Goal: Information Seeking & Learning: Check status

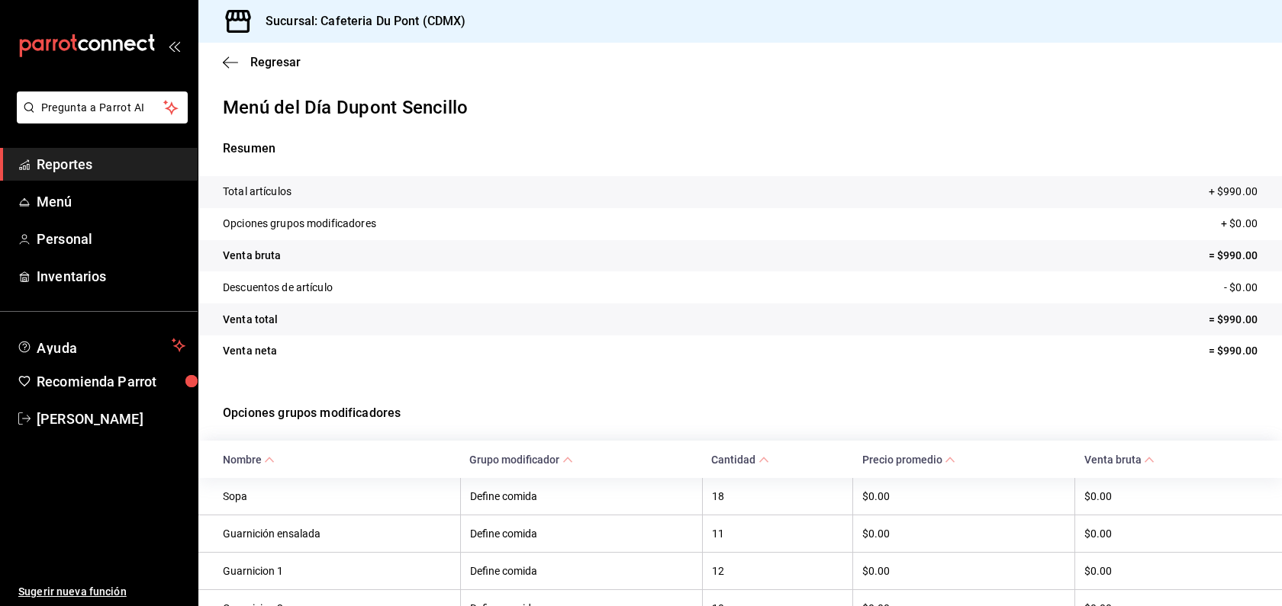
scroll to position [122, 0]
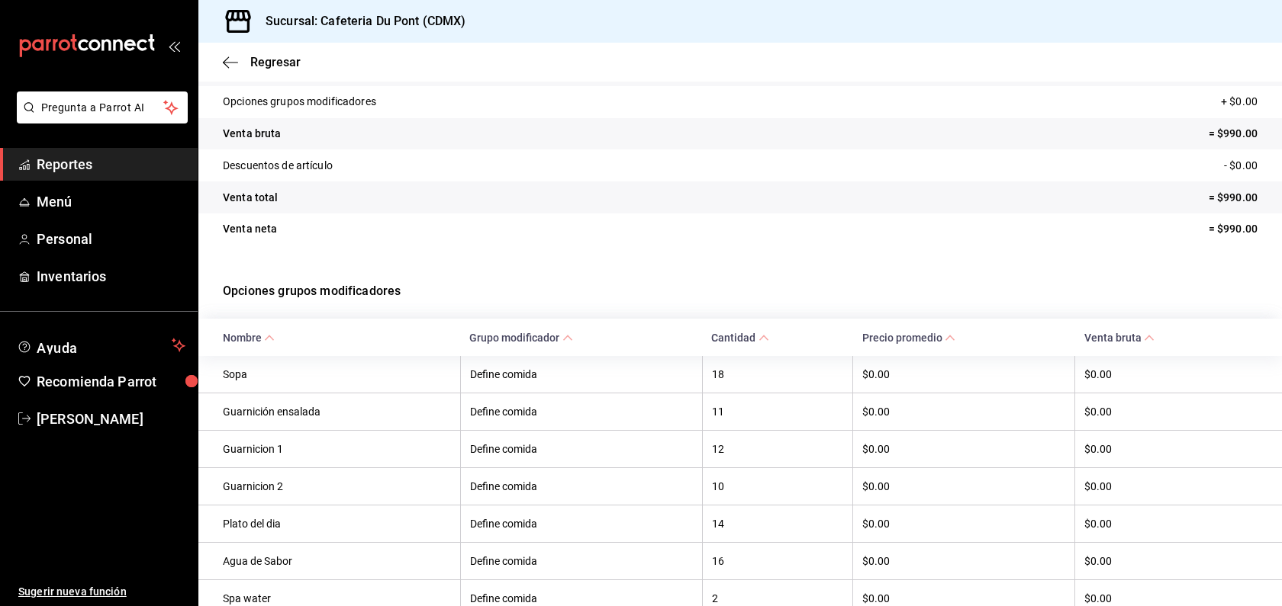
click at [42, 164] on span "Reportes" at bounding box center [111, 164] width 149 height 21
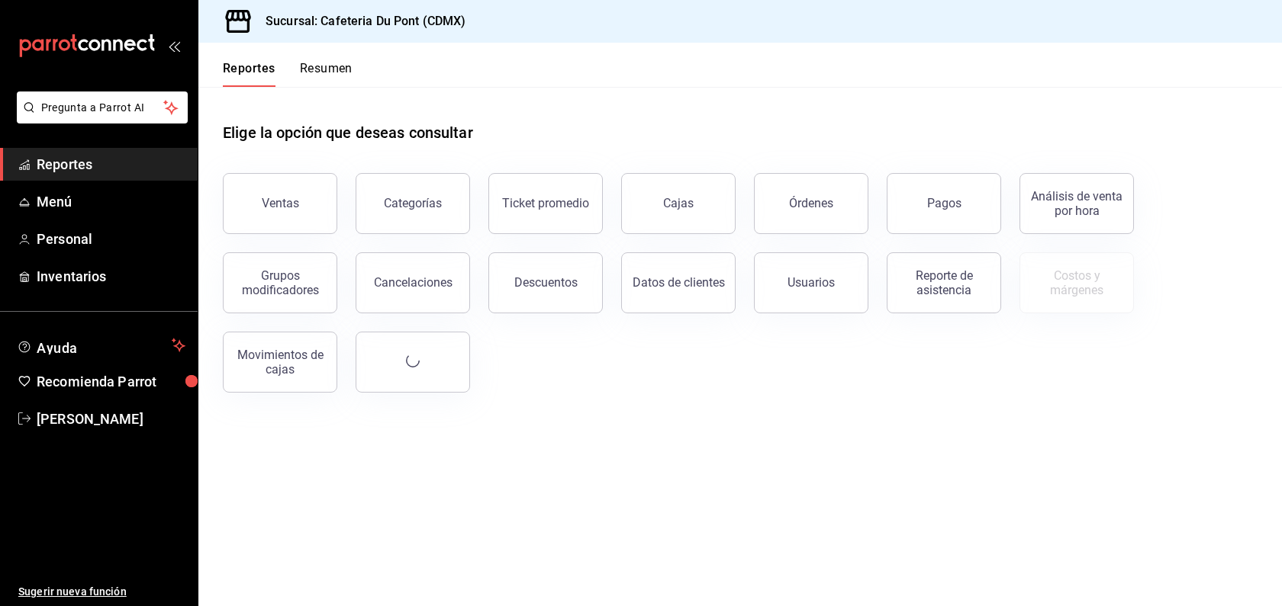
click at [339, 207] on div "Categorías" at bounding box center [403, 194] width 133 height 79
click at [304, 208] on button "Ventas" at bounding box center [280, 203] width 114 height 61
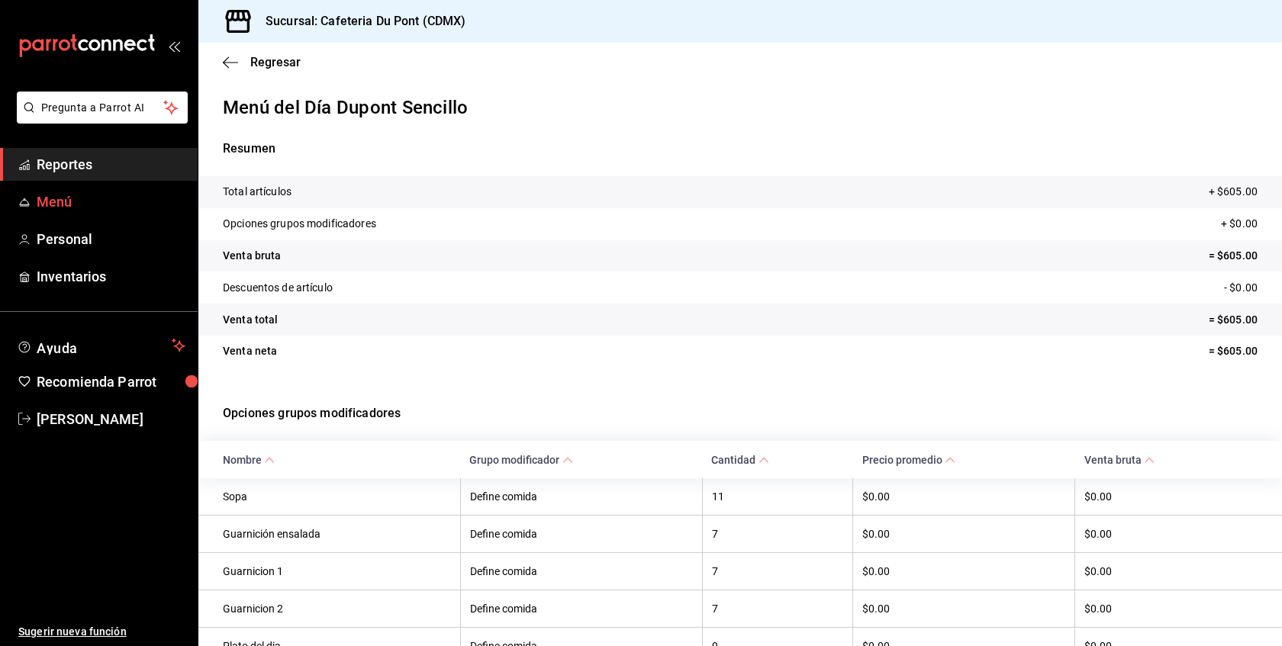
scroll to position [165, 0]
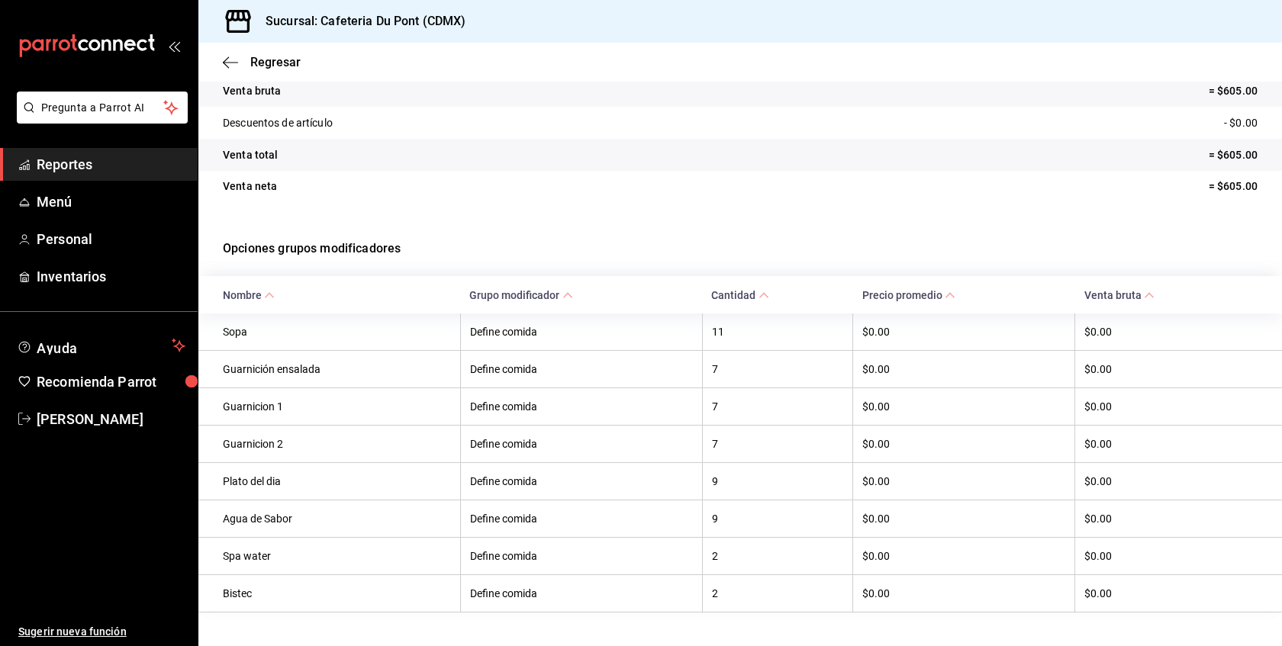
click at [117, 171] on span "Reportes" at bounding box center [111, 164] width 149 height 21
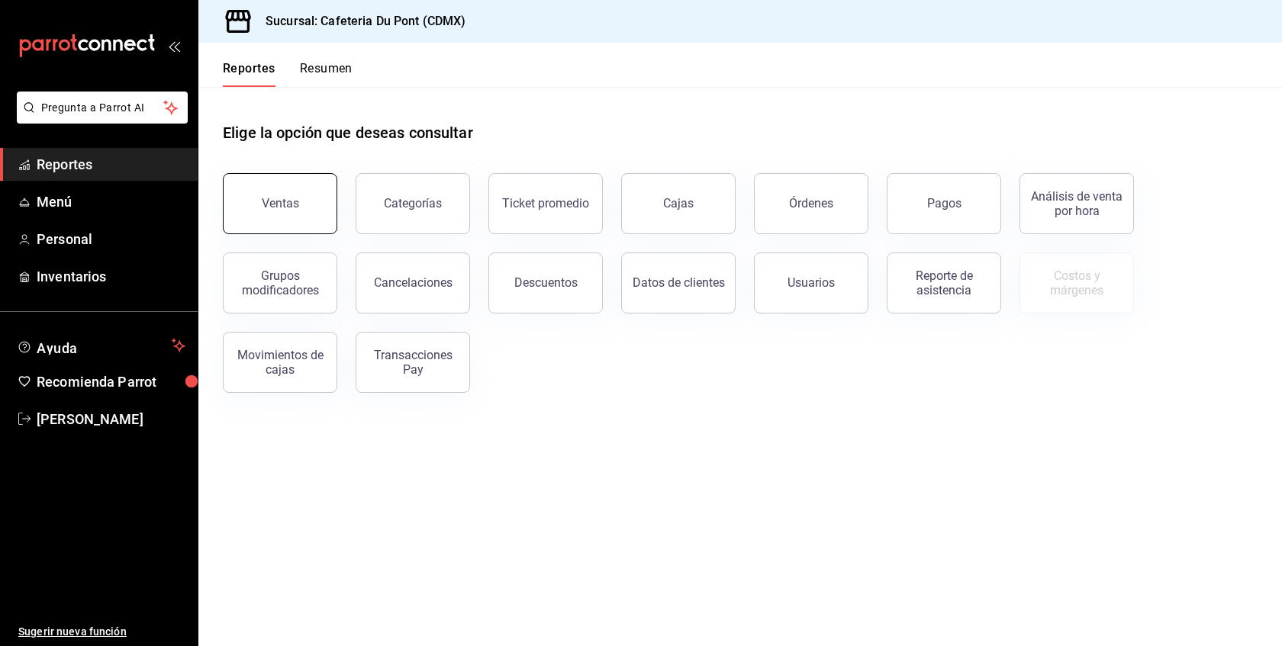
click at [307, 204] on button "Ventas" at bounding box center [280, 203] width 114 height 61
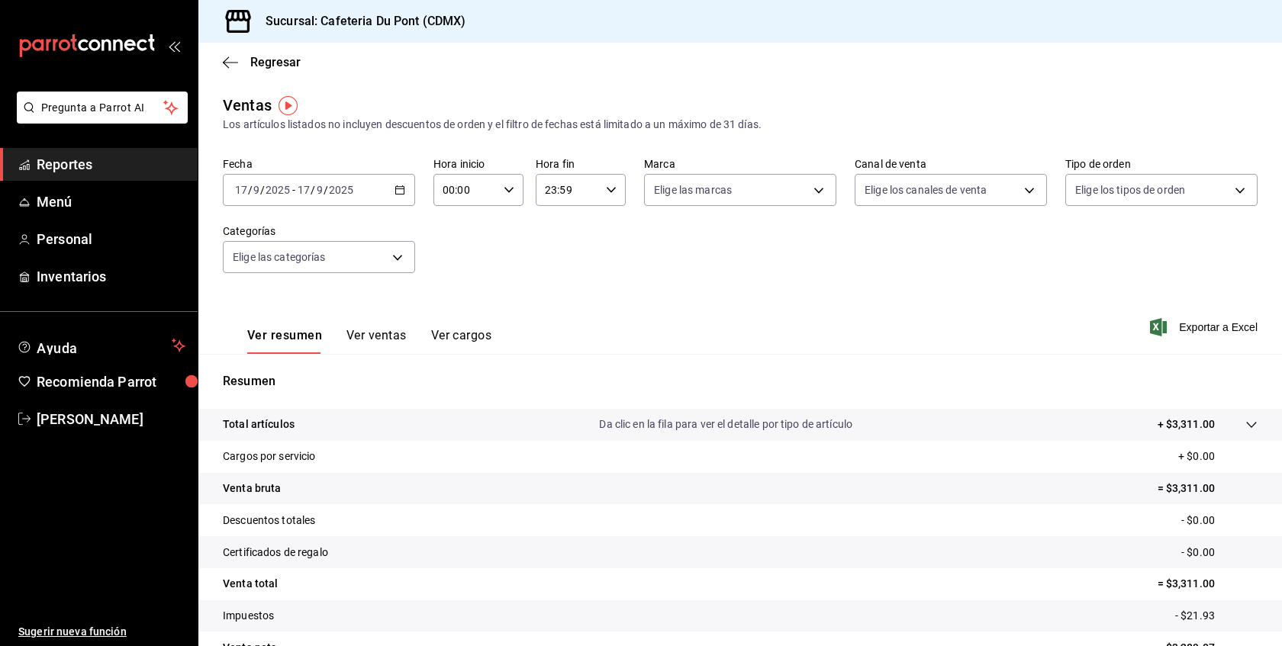
click at [91, 158] on span "Reportes" at bounding box center [111, 164] width 149 height 21
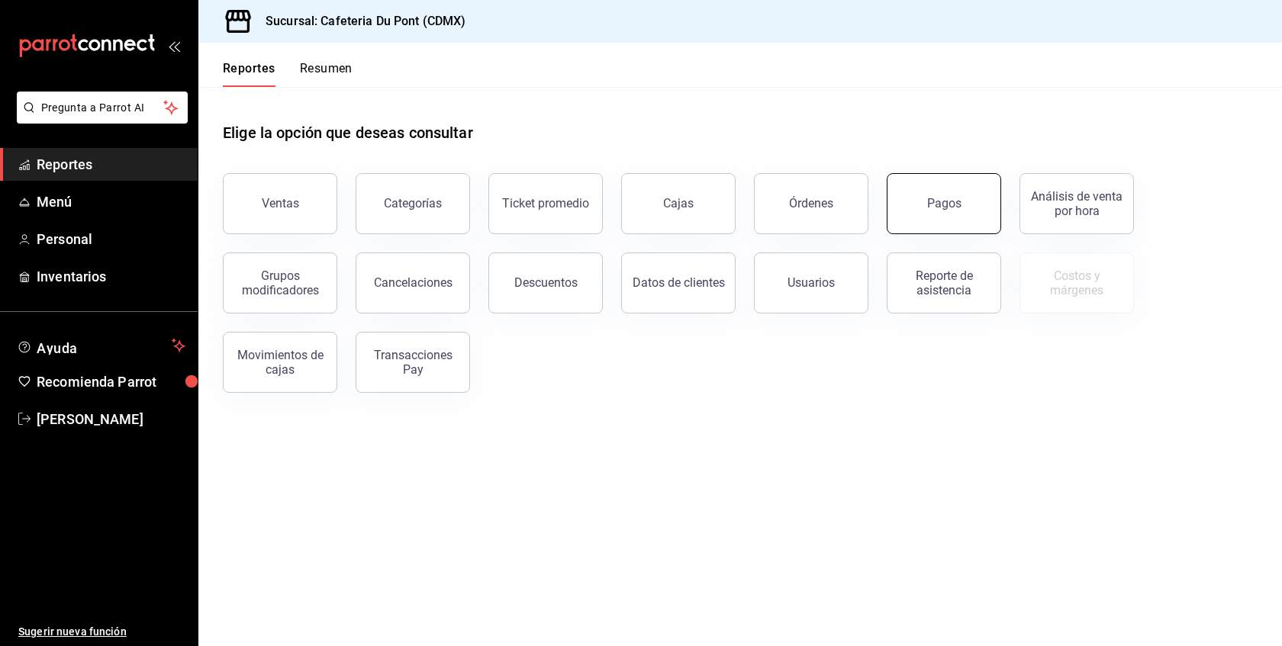
click at [918, 195] on button "Pagos" at bounding box center [943, 203] width 114 height 61
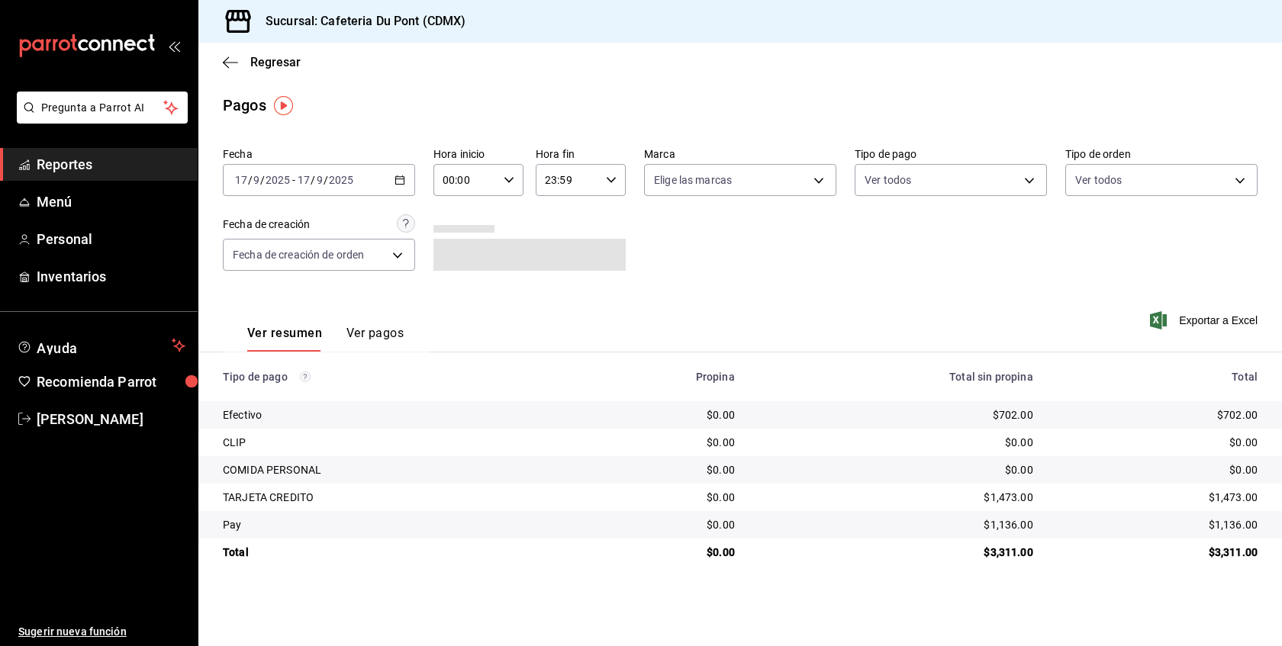
click at [163, 162] on span "Reportes" at bounding box center [111, 164] width 149 height 21
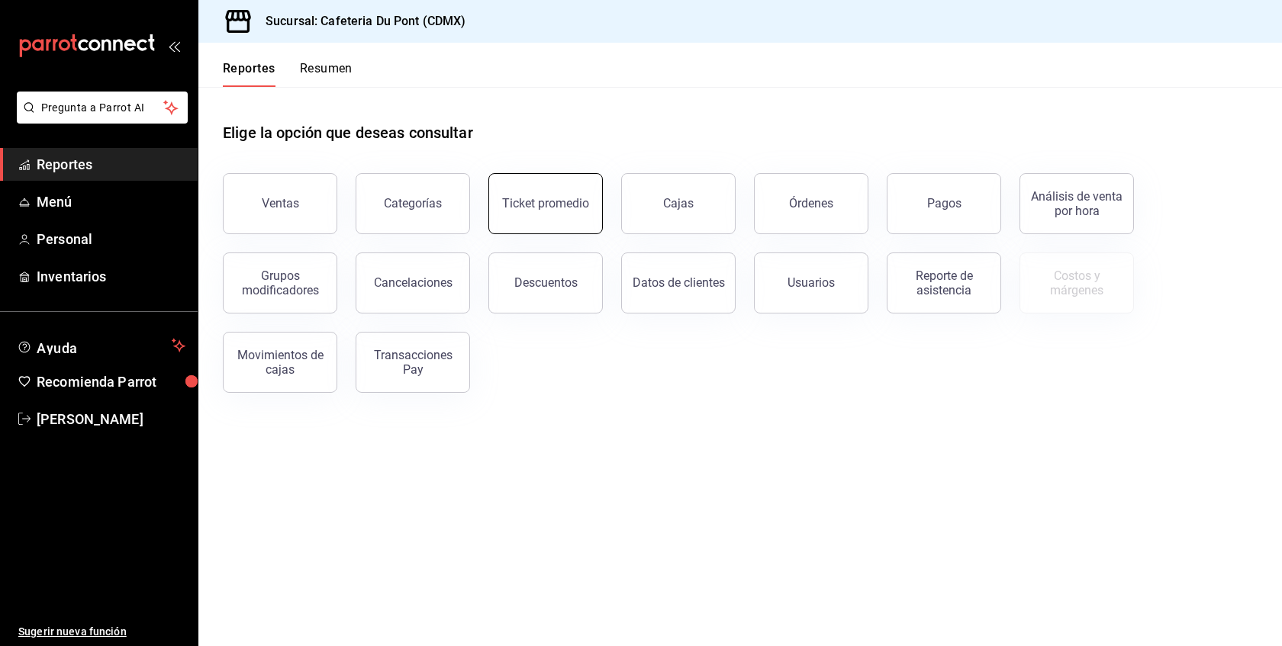
click at [567, 191] on button "Ticket promedio" at bounding box center [545, 203] width 114 height 61
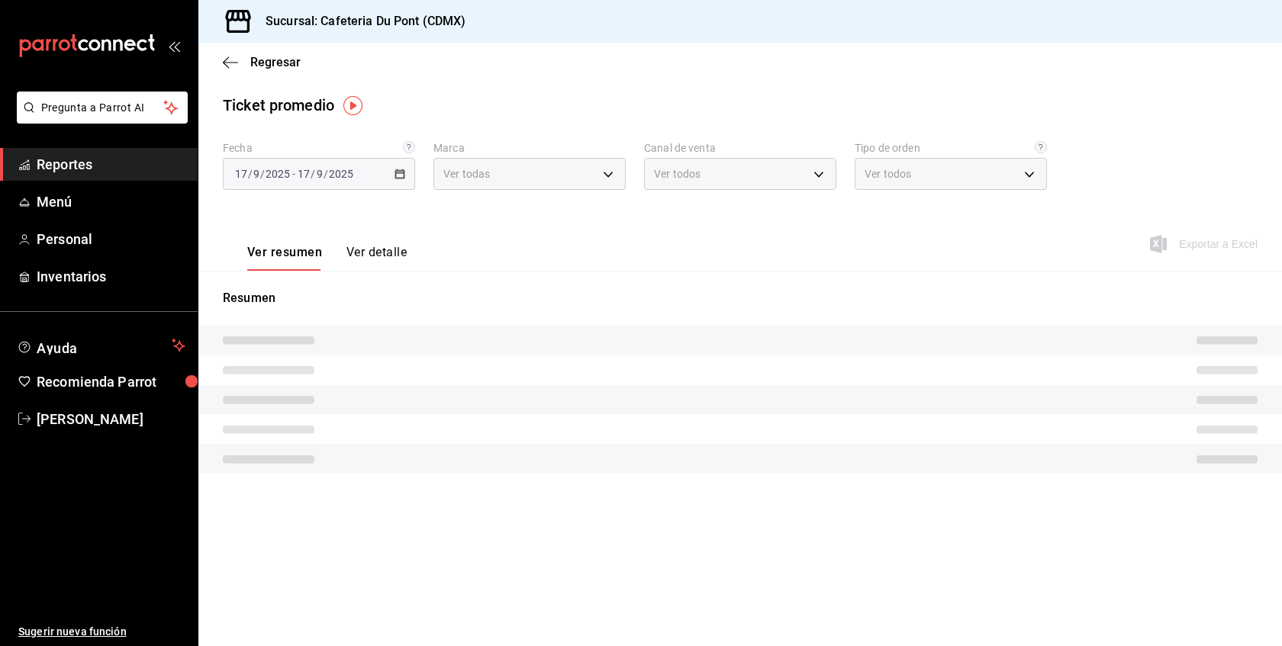
type input "03234600-dbf0-4e52-b833-2cd86aed28b4"
type input "PARROT,UBER_EATS,RAPPI,DIDI_FOOD,ONLINE"
type input "0ce72c52-b891-47b5-a7af-ebee1e7ff429,EXTERNAL"
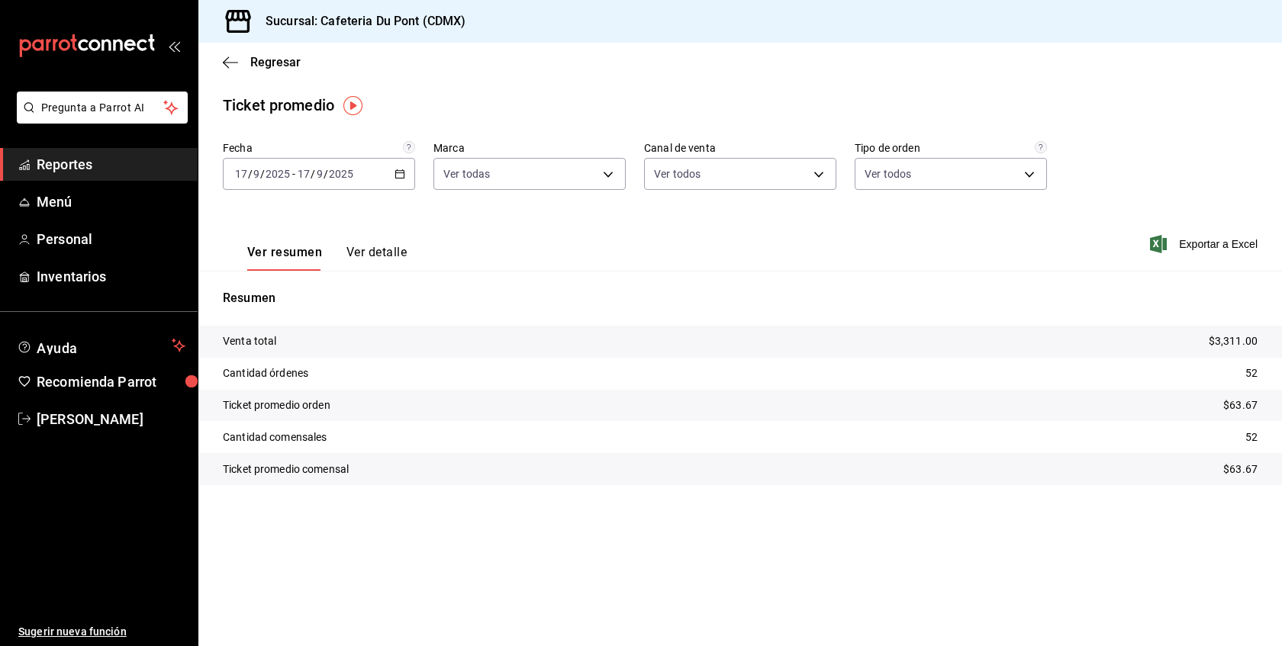
click at [98, 174] on span "Reportes" at bounding box center [111, 164] width 149 height 21
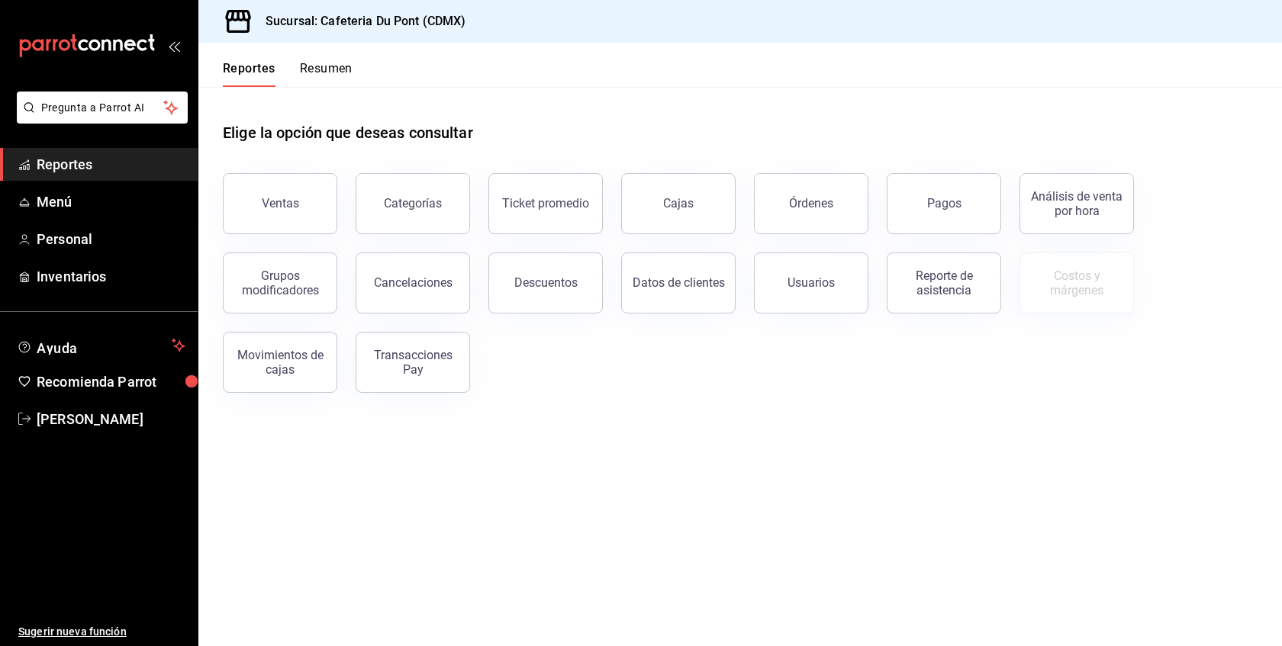
click at [120, 166] on span "Reportes" at bounding box center [111, 164] width 149 height 21
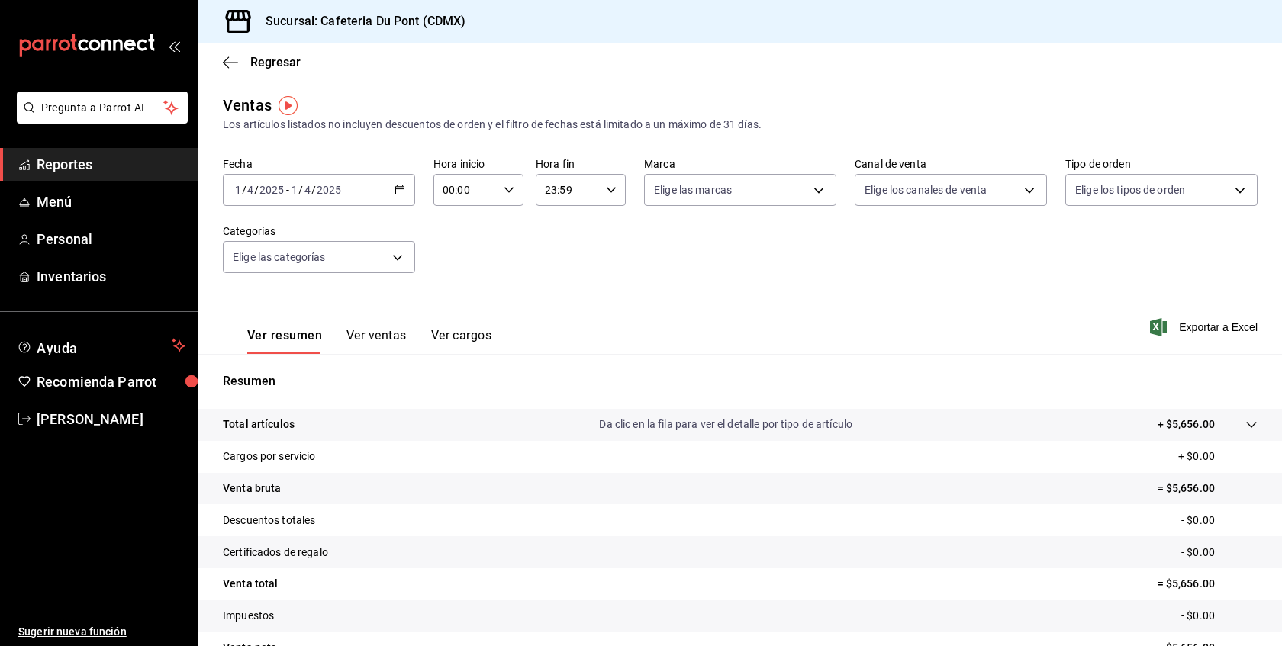
click at [265, 185] on input "2025" at bounding box center [272, 190] width 26 height 12
click at [275, 233] on span "Hoy" at bounding box center [295, 236] width 118 height 16
click at [367, 189] on div "[DATE] [DATE] - [DATE] [DATE]" at bounding box center [319, 190] width 192 height 32
click at [344, 232] on span "Hoy" at bounding box center [295, 236] width 118 height 16
click at [387, 347] on button "Ver ventas" at bounding box center [376, 341] width 60 height 26
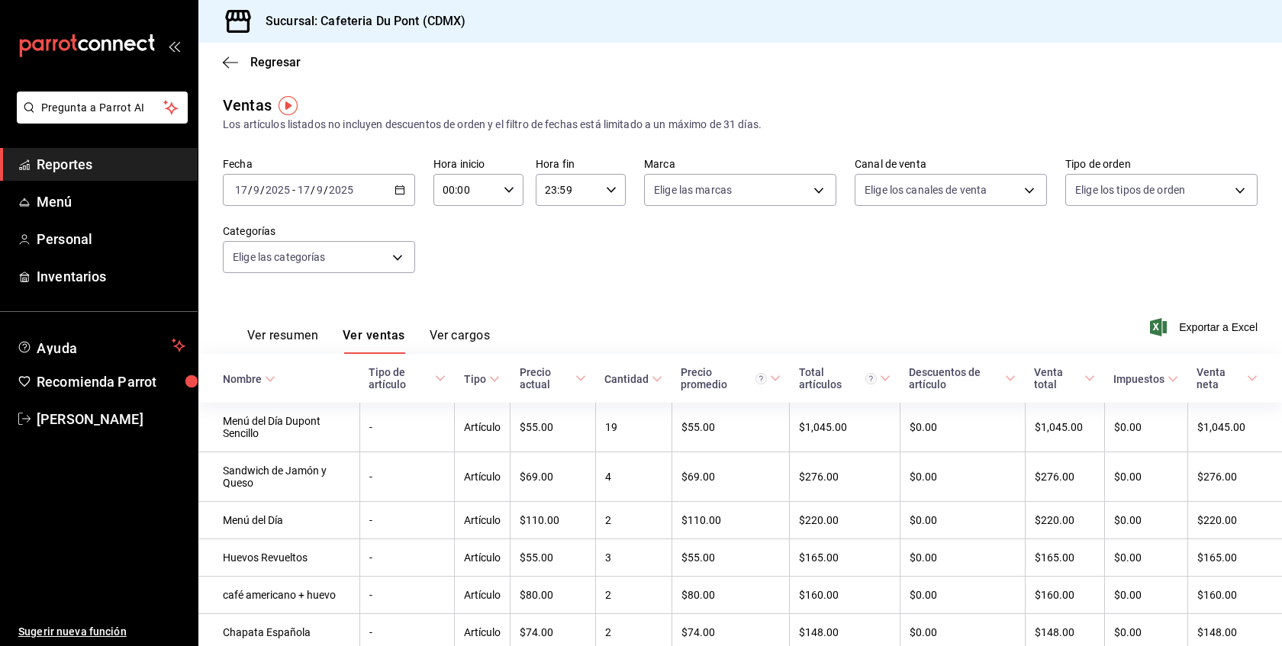
click at [709, 240] on div "Fecha 2025-09-17 17 / 9 / 2025 - 2025-09-17 17 / 9 / 2025 Hora inicio 00:00 Hor…" at bounding box center [740, 224] width 1034 height 134
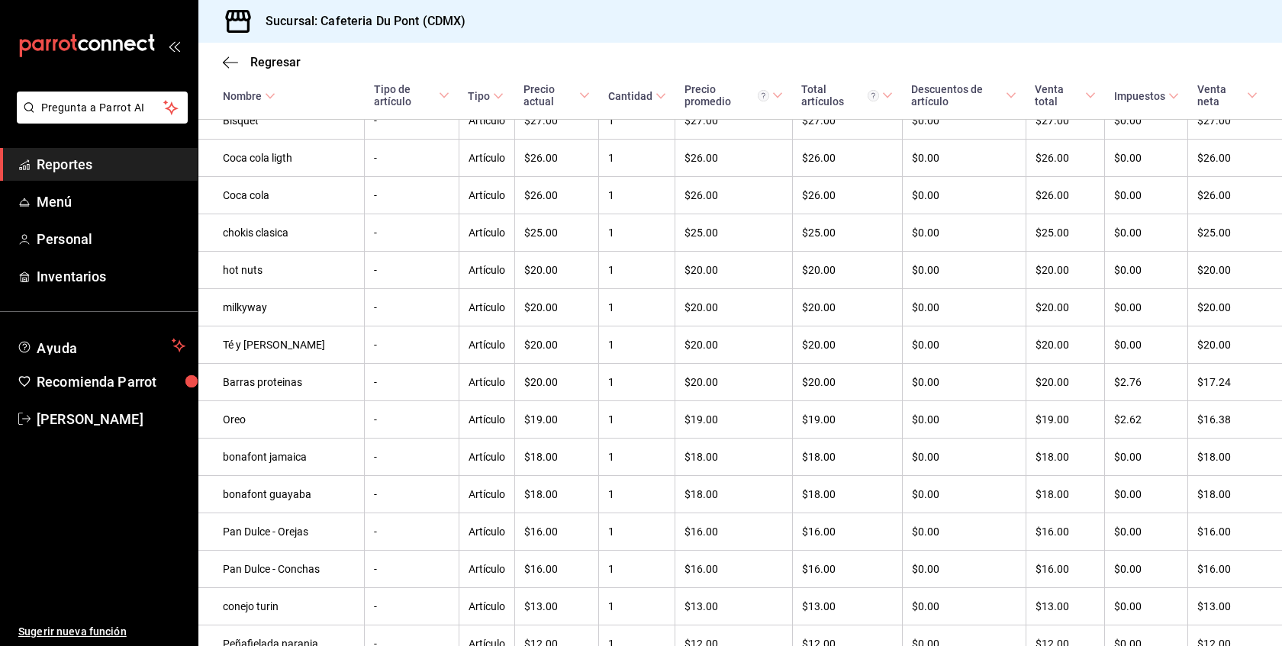
scroll to position [1189, 0]
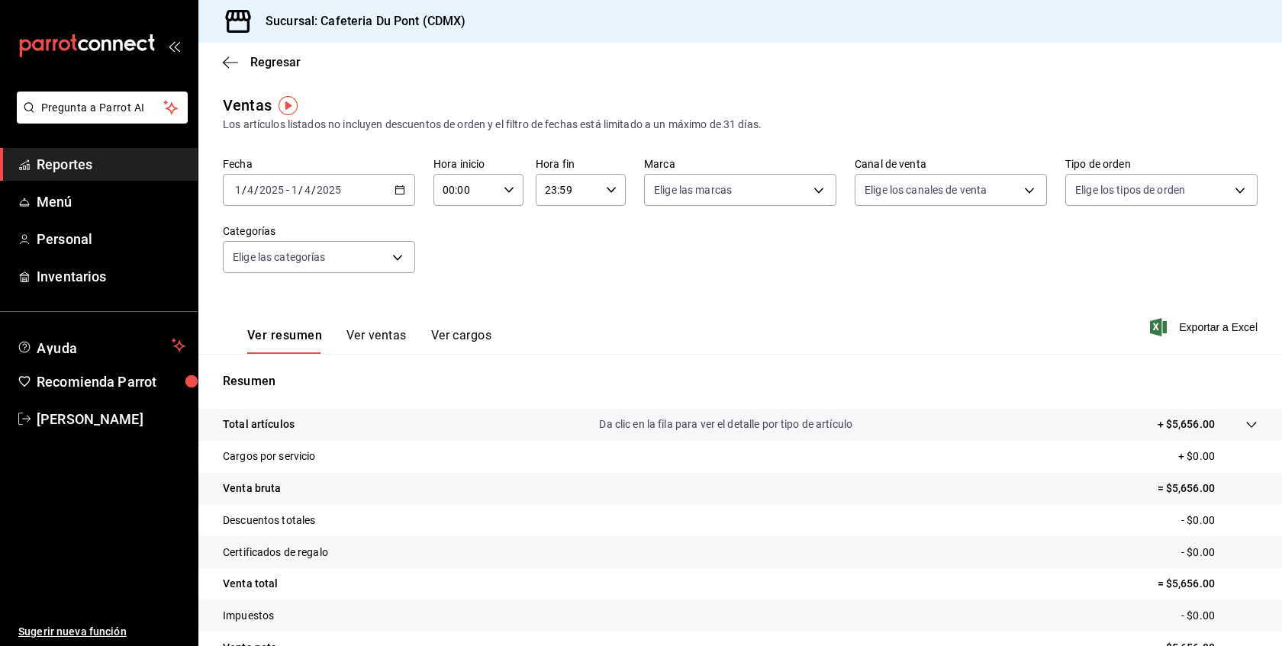
click at [317, 191] on input "2025" at bounding box center [329, 190] width 26 height 12
click at [313, 236] on span "Hoy" at bounding box center [295, 236] width 118 height 16
click at [272, 199] on div "[DATE] [DATE] - [DATE] [DATE]" at bounding box center [319, 190] width 192 height 32
click at [262, 233] on span "Hoy" at bounding box center [295, 236] width 118 height 16
click at [362, 336] on button "Ver ventas" at bounding box center [376, 341] width 60 height 26
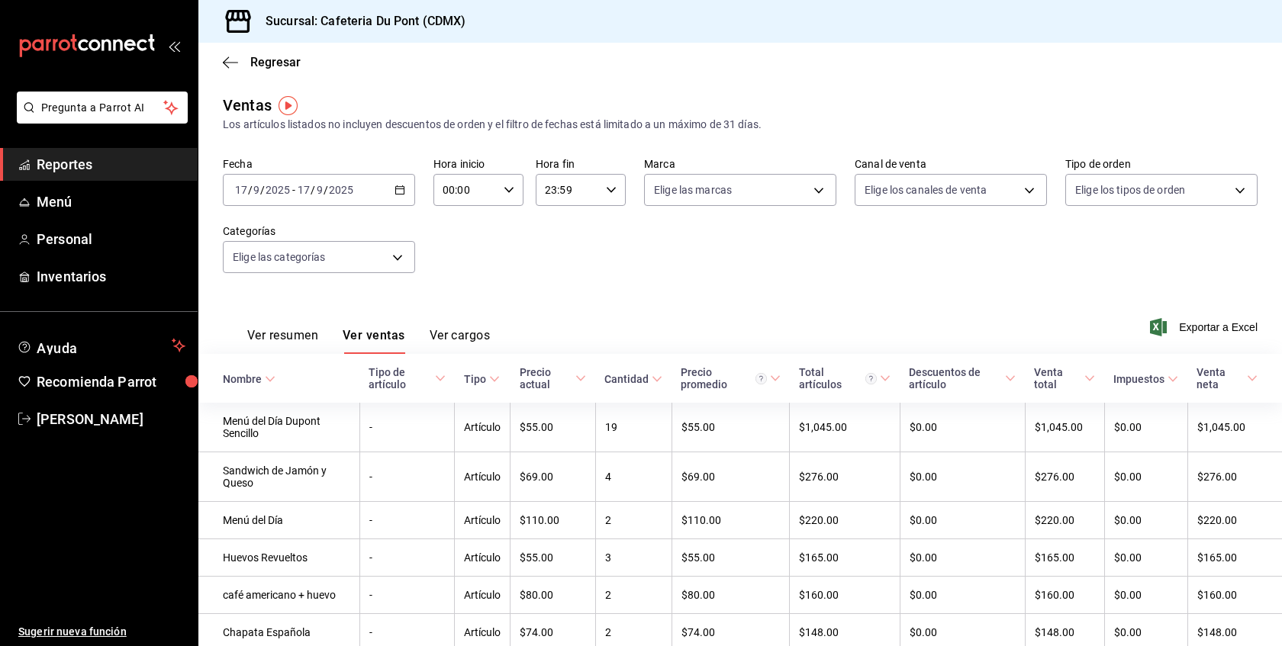
click at [577, 317] on div "Ver resumen Ver ventas Ver cargos Exportar a Excel" at bounding box center [739, 322] width 1083 height 63
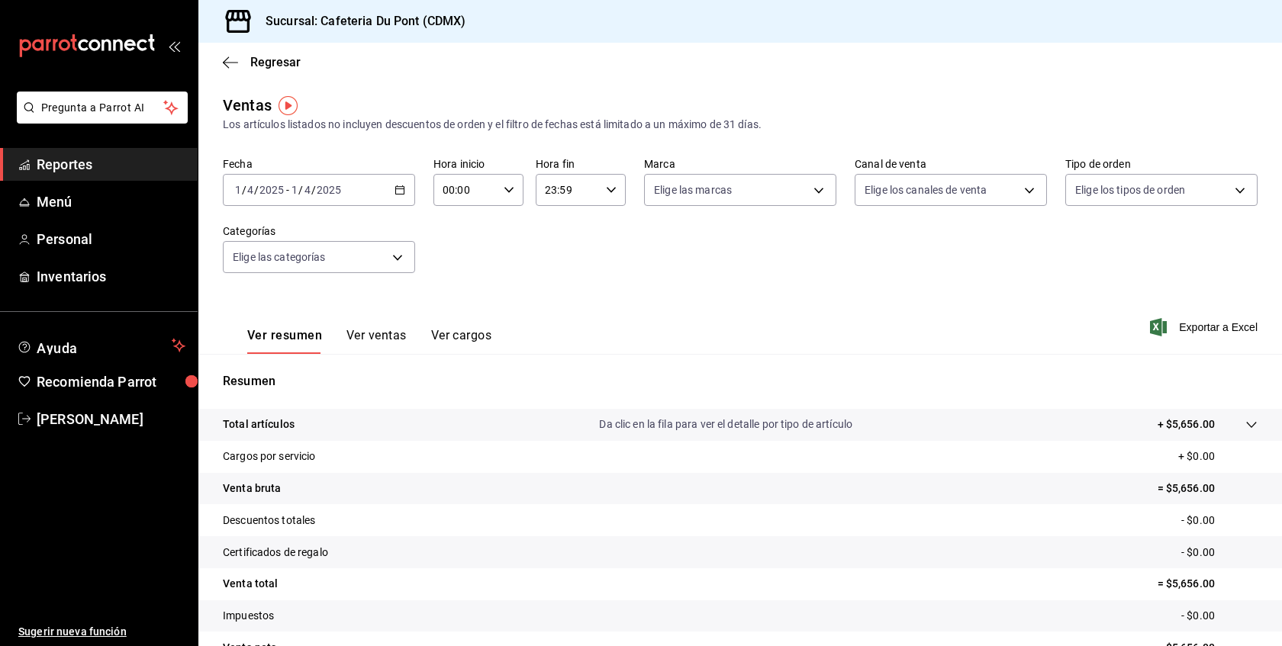
click at [383, 192] on div "[DATE] [DATE] - [DATE] [DATE]" at bounding box center [319, 190] width 192 height 32
click at [343, 231] on span "Hoy" at bounding box center [295, 236] width 118 height 16
click at [394, 339] on button "Ver ventas" at bounding box center [376, 341] width 60 height 26
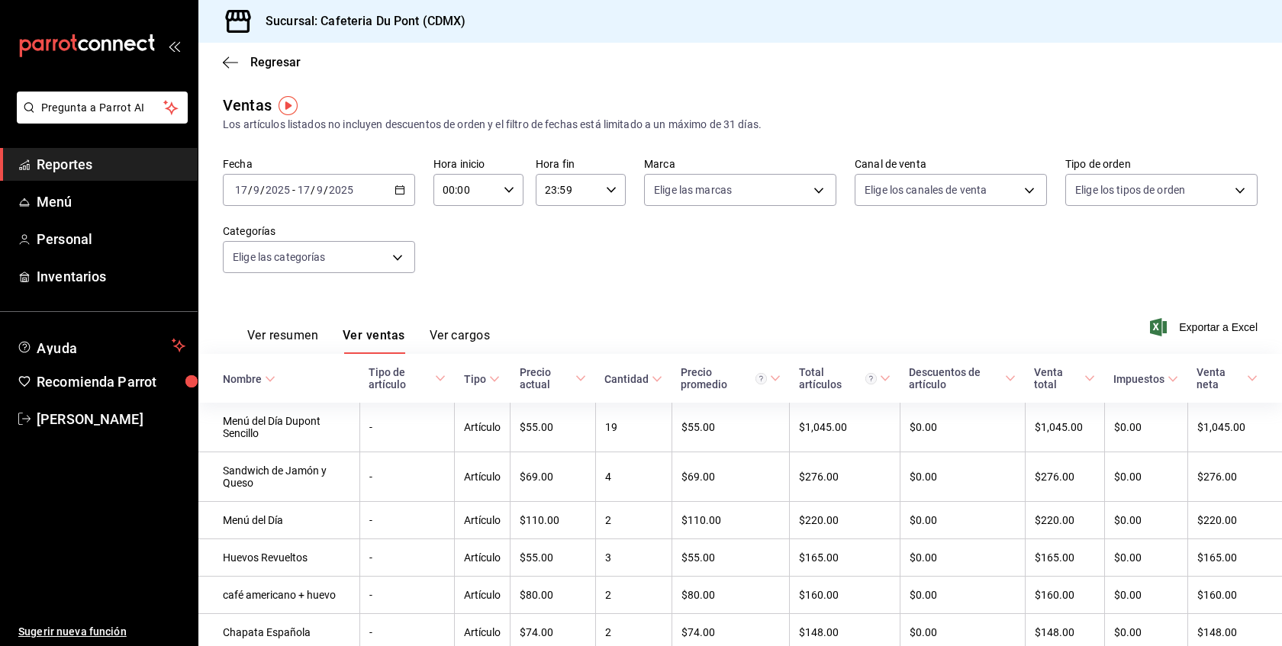
click at [507, 317] on div "Ver resumen Ver ventas Ver cargos Exportar a Excel" at bounding box center [739, 322] width 1083 height 63
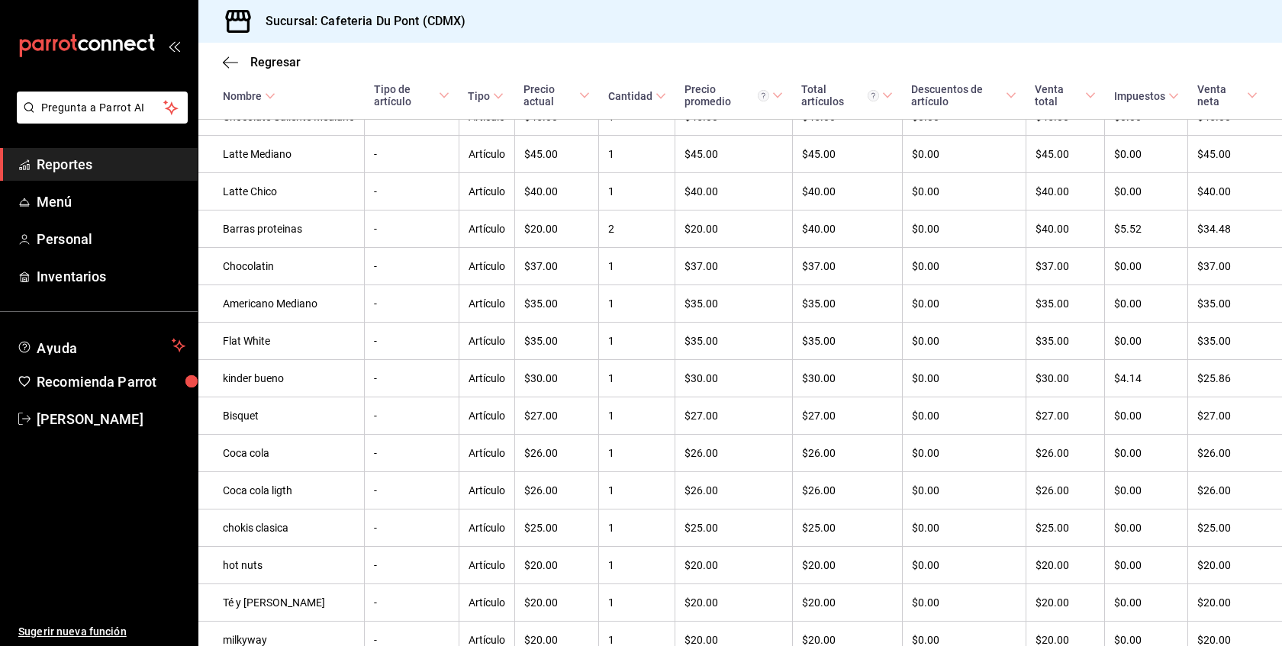
scroll to position [899, 0]
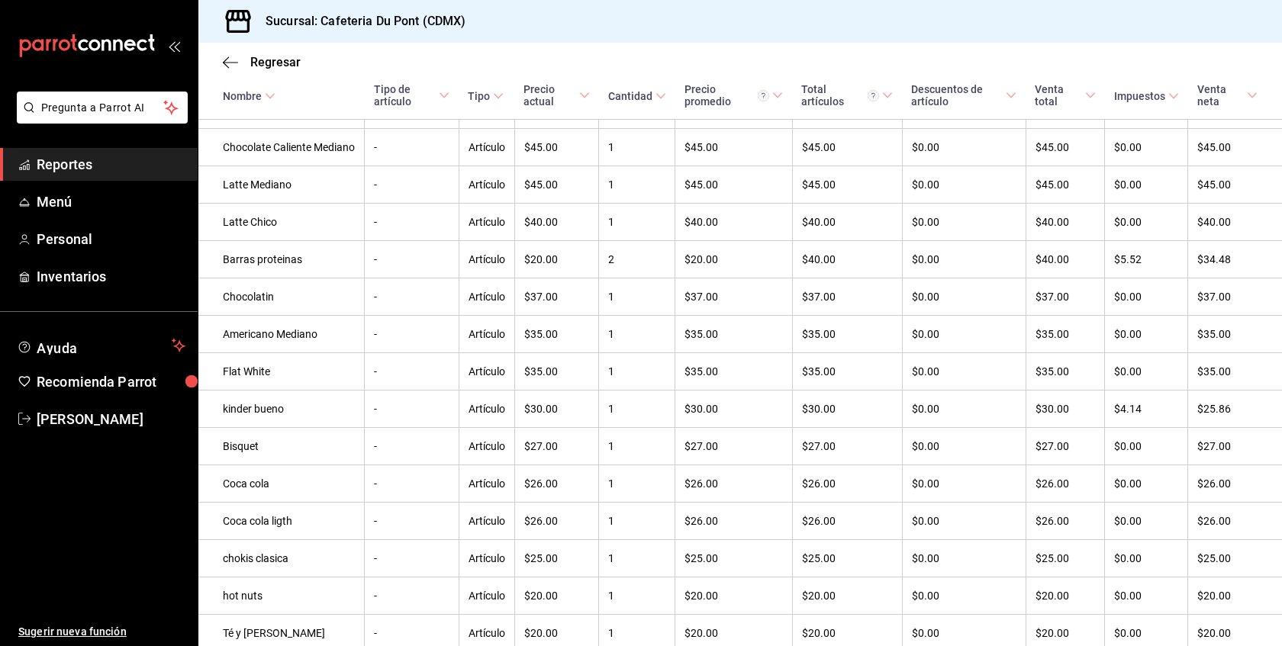
click at [46, 172] on span "Reportes" at bounding box center [111, 164] width 149 height 21
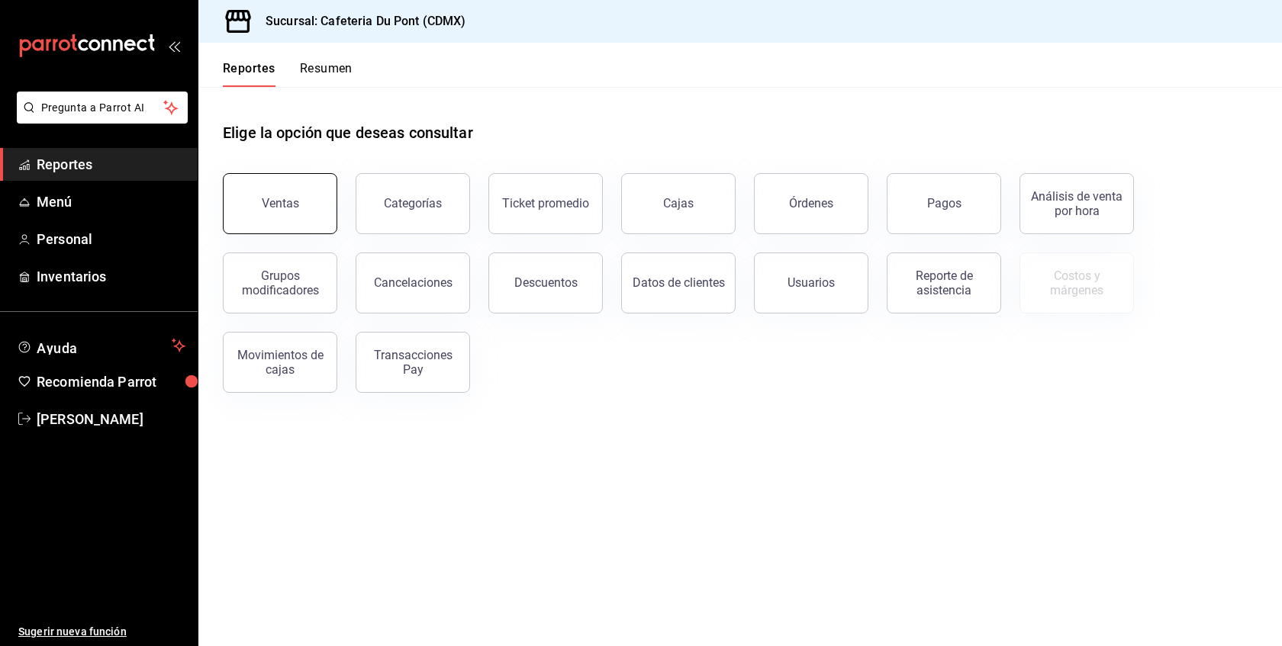
click at [307, 220] on button "Ventas" at bounding box center [280, 203] width 114 height 61
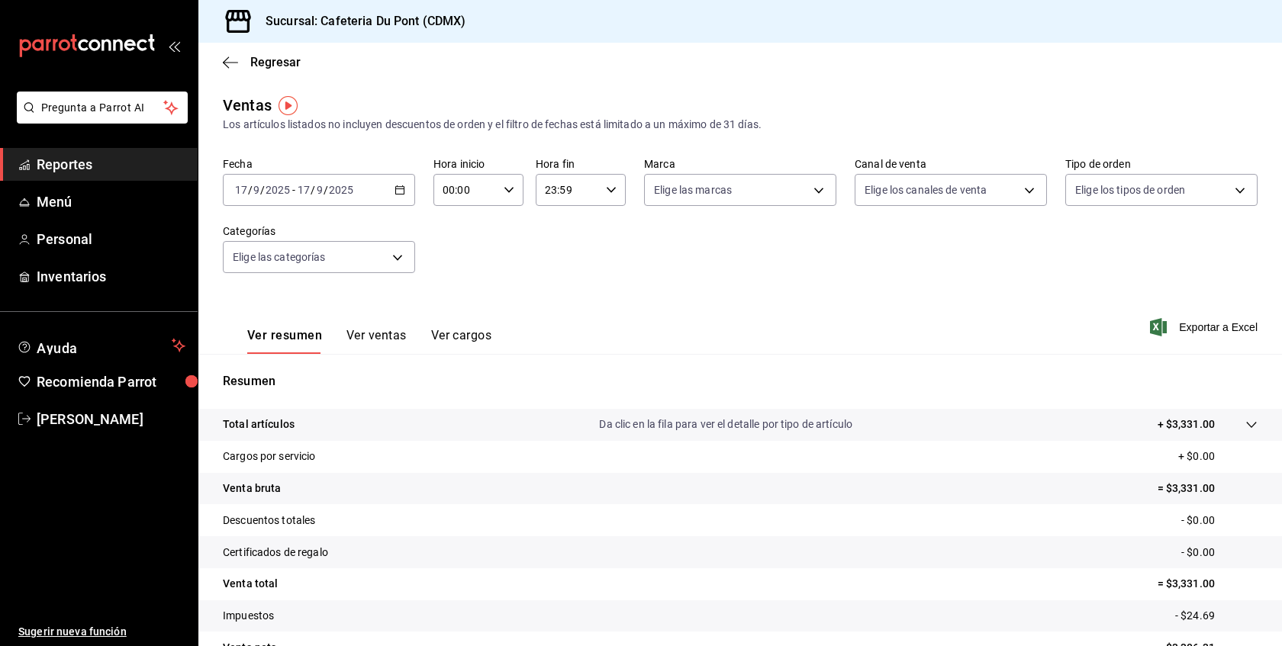
click at [111, 181] on ul "Reportes Menú Personal Inventarios" at bounding box center [99, 220] width 198 height 145
click at [106, 171] on span "Reportes" at bounding box center [111, 164] width 149 height 21
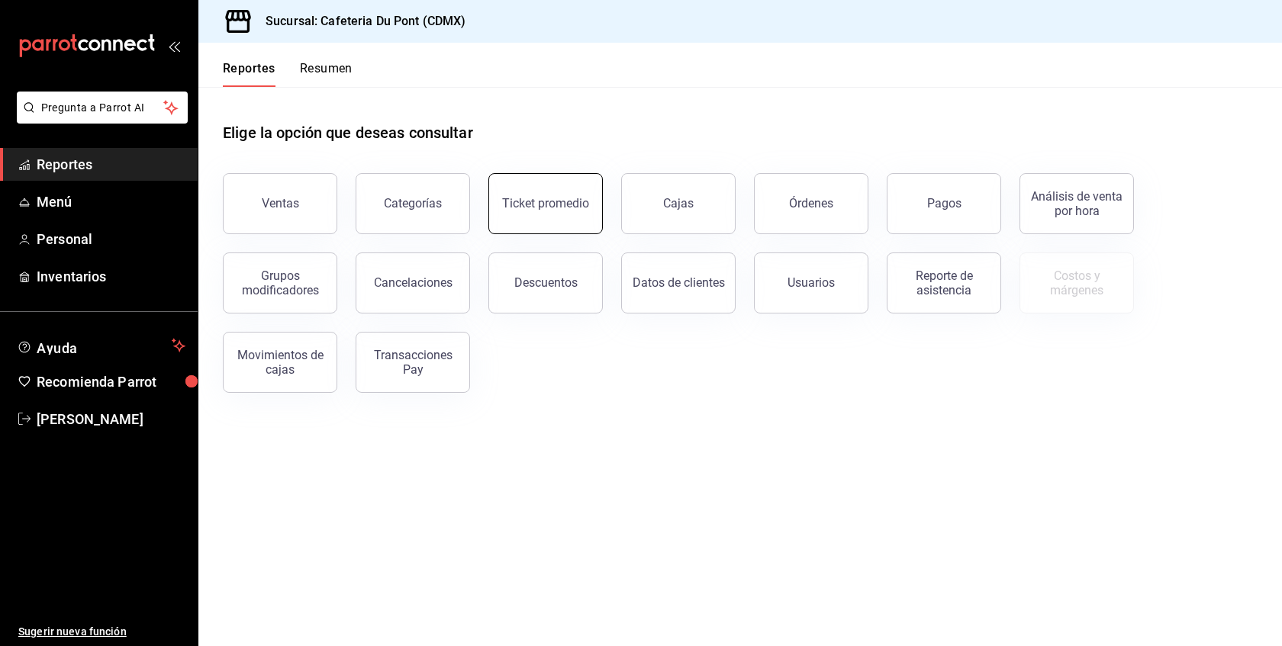
click at [582, 221] on button "Ticket promedio" at bounding box center [545, 203] width 114 height 61
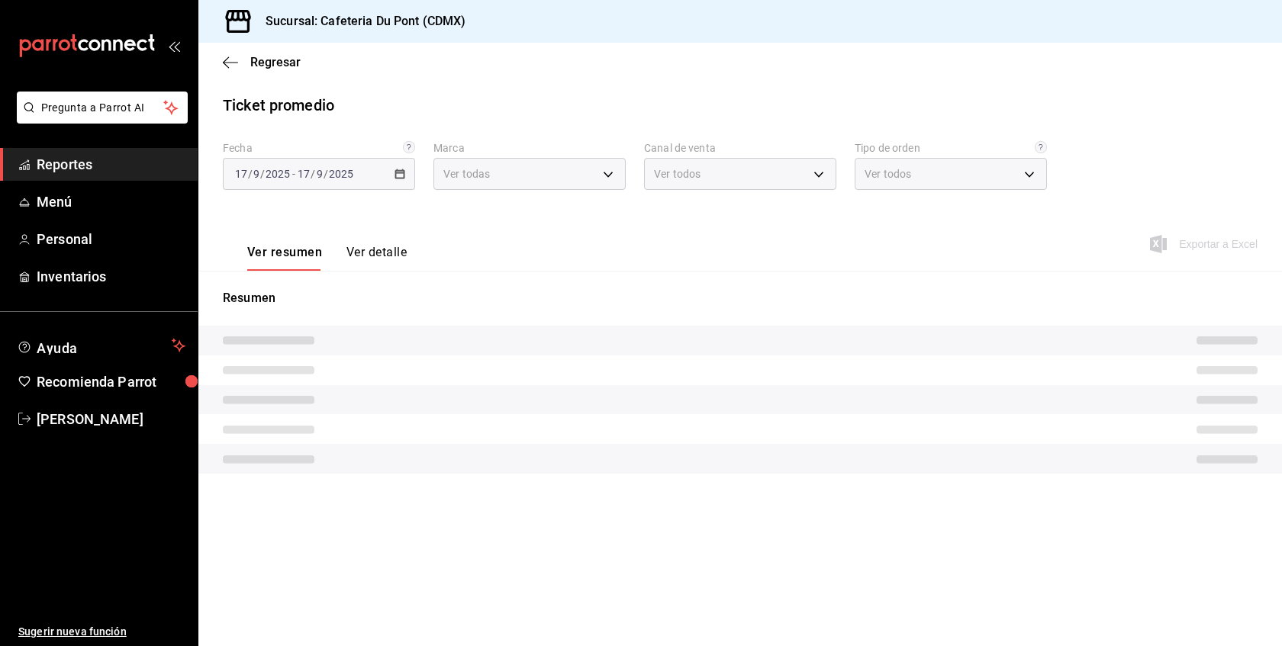
type input "03234600-dbf0-4e52-b833-2cd86aed28b4"
type input "PARROT,UBER_EATS,RAPPI,DIDI_FOOD,ONLINE"
type input "0ce72c52-b891-47b5-a7af-ebee1e7ff429,EXTERNAL"
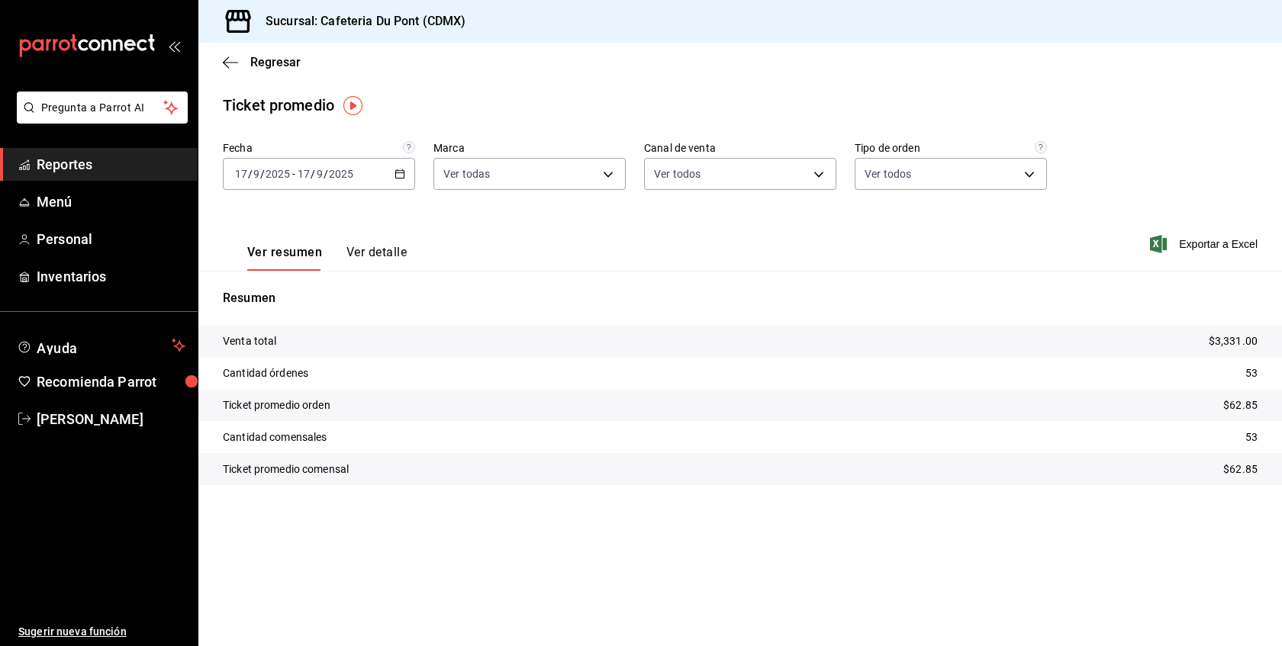
click at [133, 162] on span "Reportes" at bounding box center [111, 164] width 149 height 21
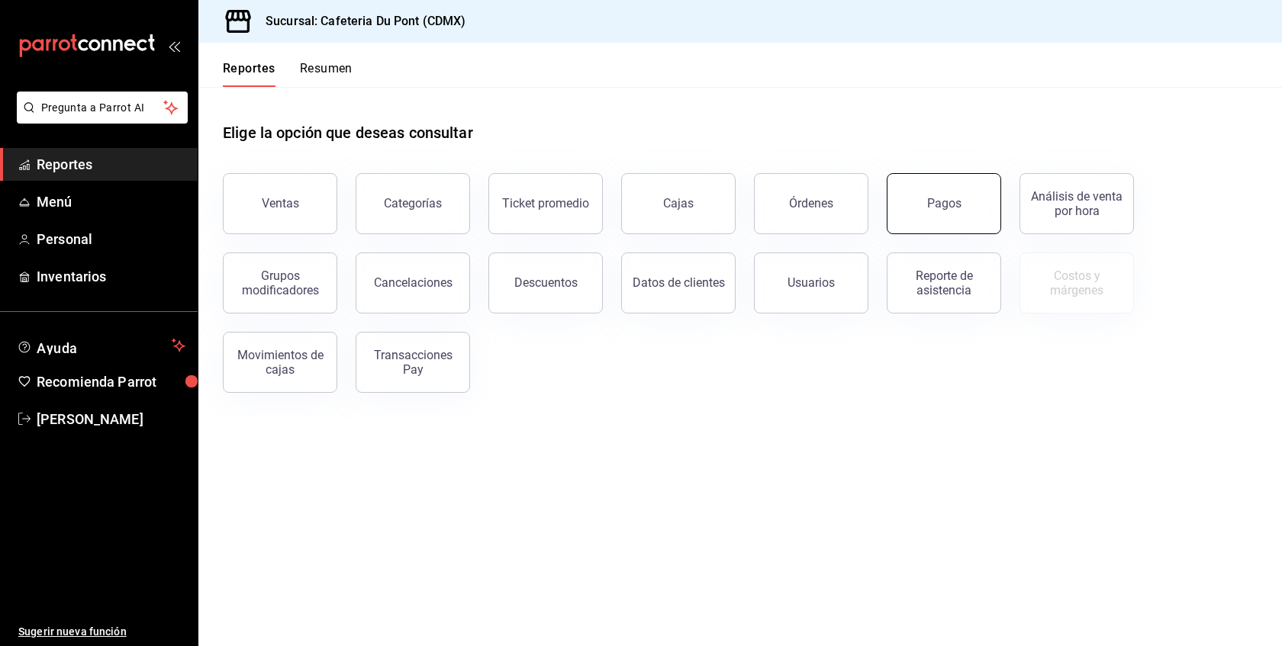
click at [966, 216] on button "Pagos" at bounding box center [943, 203] width 114 height 61
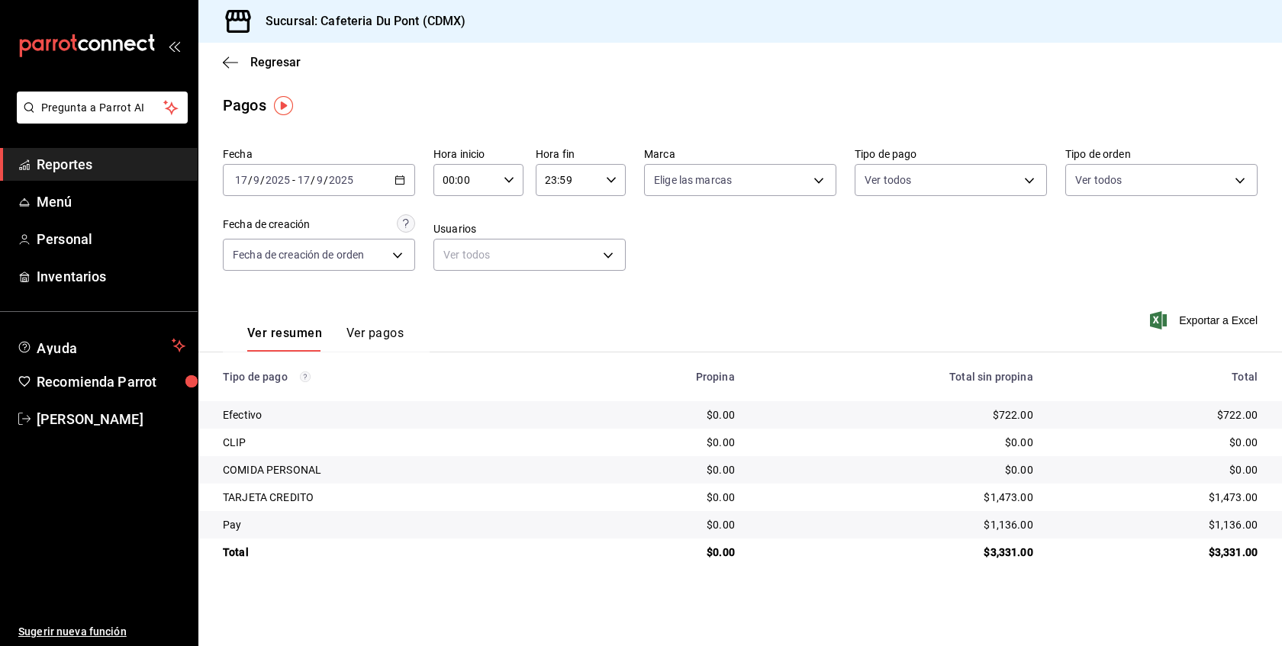
click at [95, 165] on span "Reportes" at bounding box center [111, 164] width 149 height 21
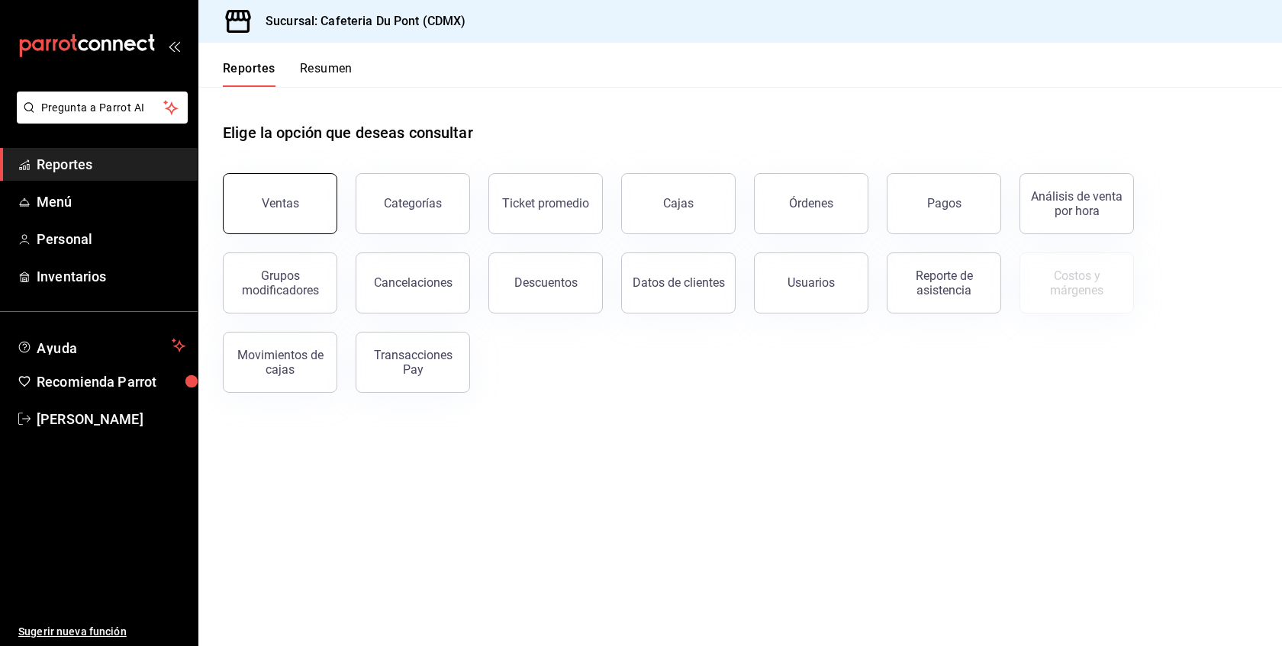
click at [319, 213] on button "Ventas" at bounding box center [280, 203] width 114 height 61
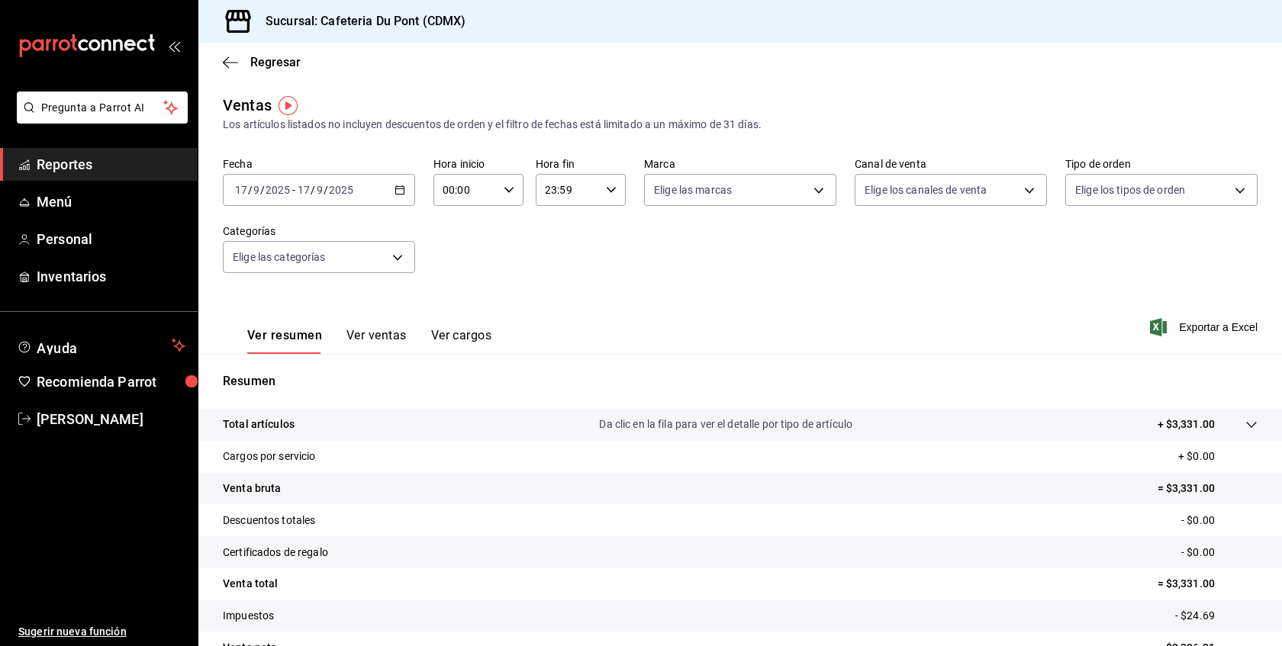
click at [384, 330] on button "Ver ventas" at bounding box center [376, 341] width 60 height 26
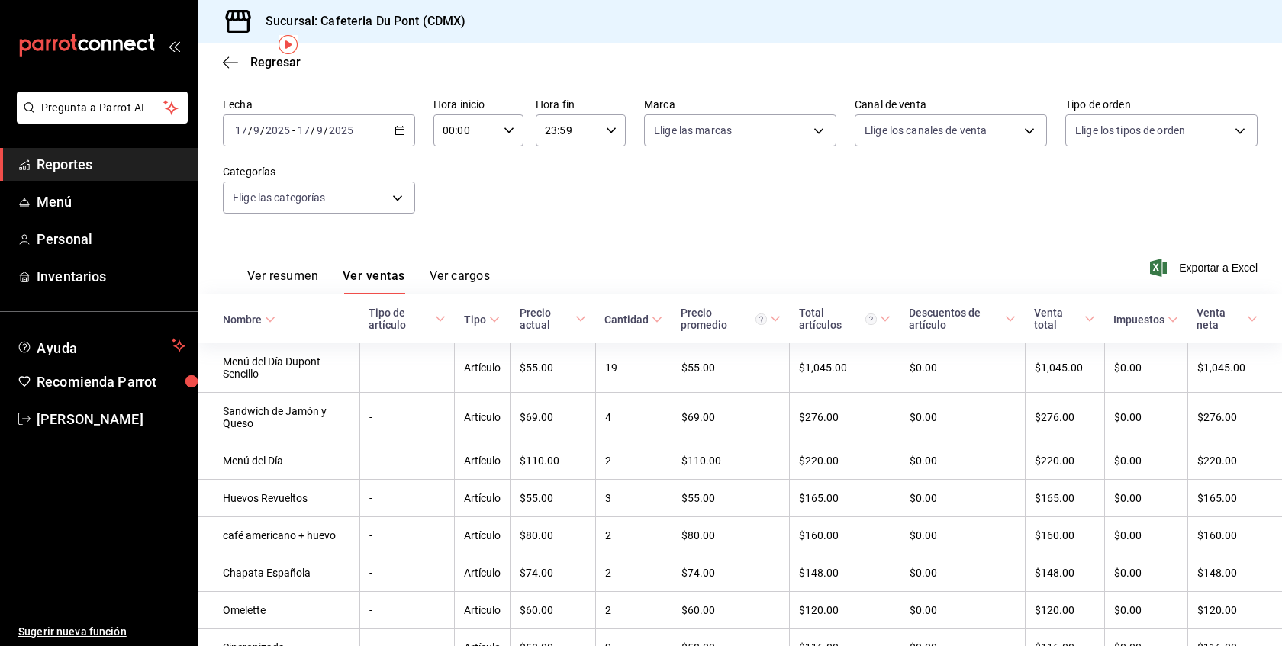
scroll to position [61, 0]
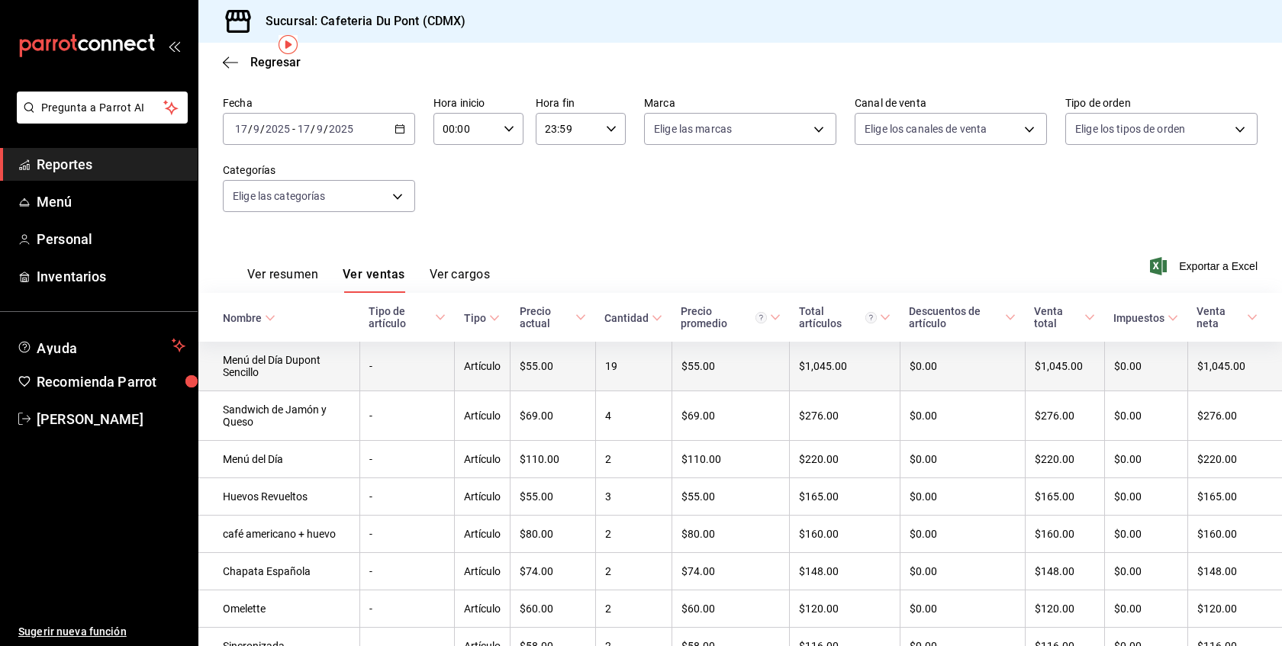
click at [569, 382] on td "$55.00" at bounding box center [552, 367] width 85 height 50
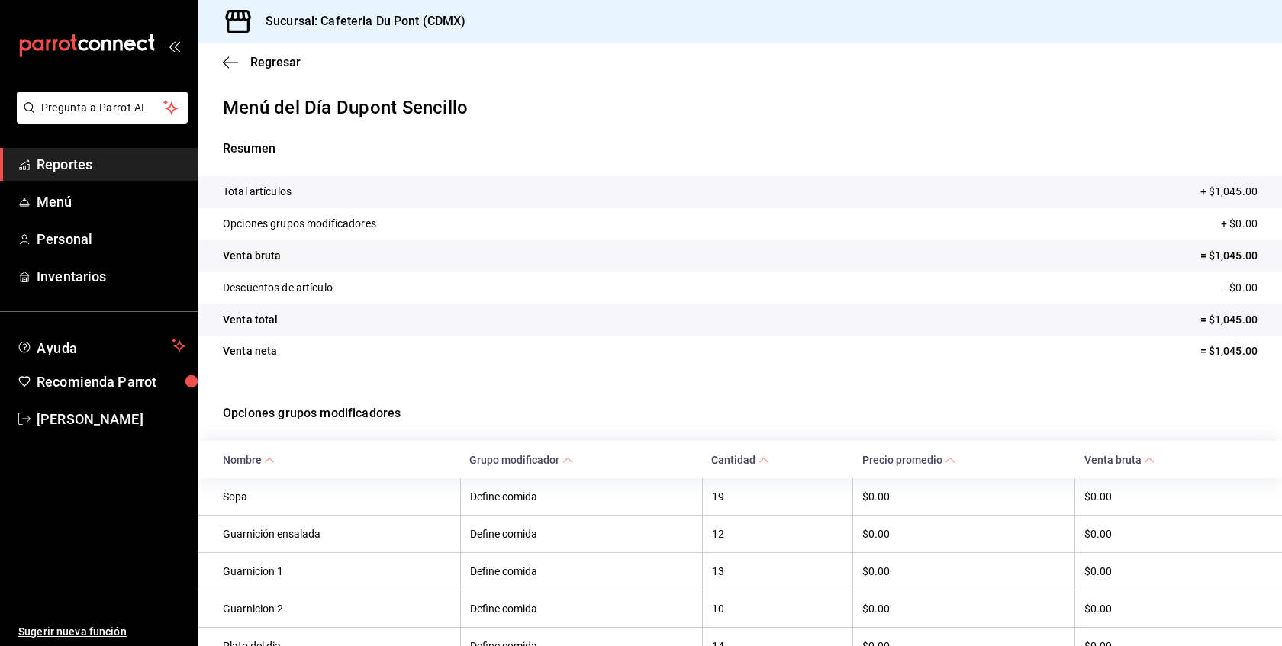
click at [569, 382] on div "Total artículos + $1,045.00 Opciones grupos modificadores + $0.00 Venta bruta =…" at bounding box center [739, 281] width 1083 height 210
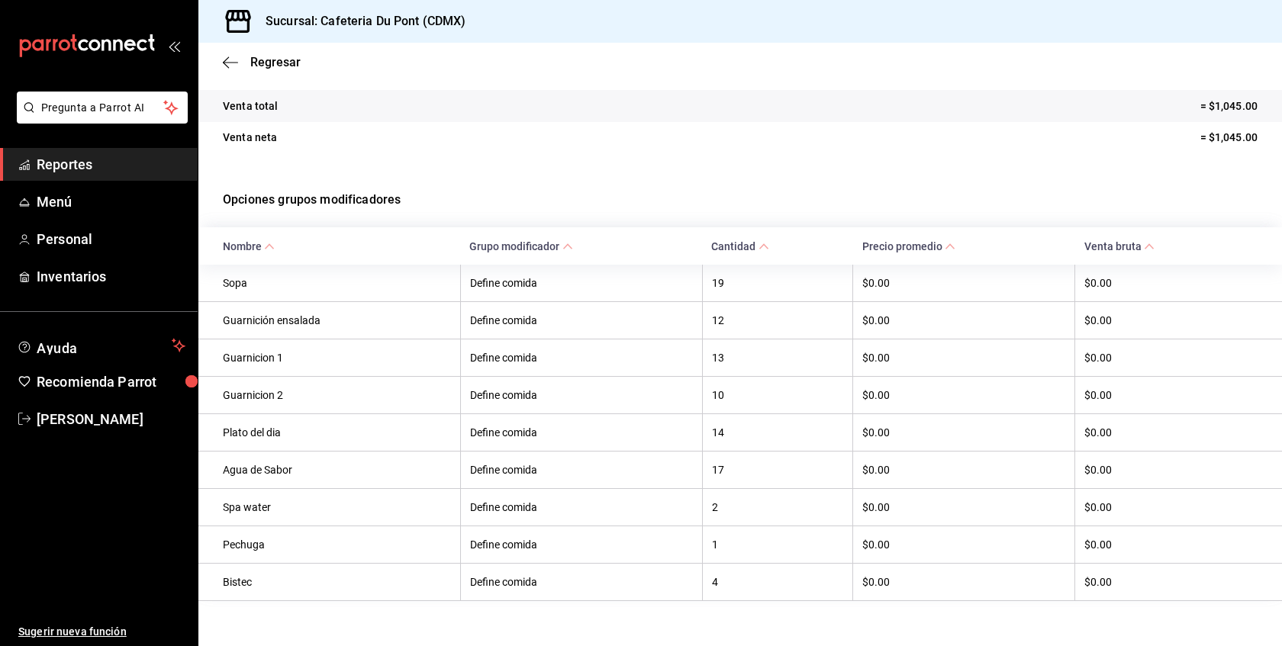
scroll to position [233, 0]
